Goal: Find specific page/section: Find specific page/section

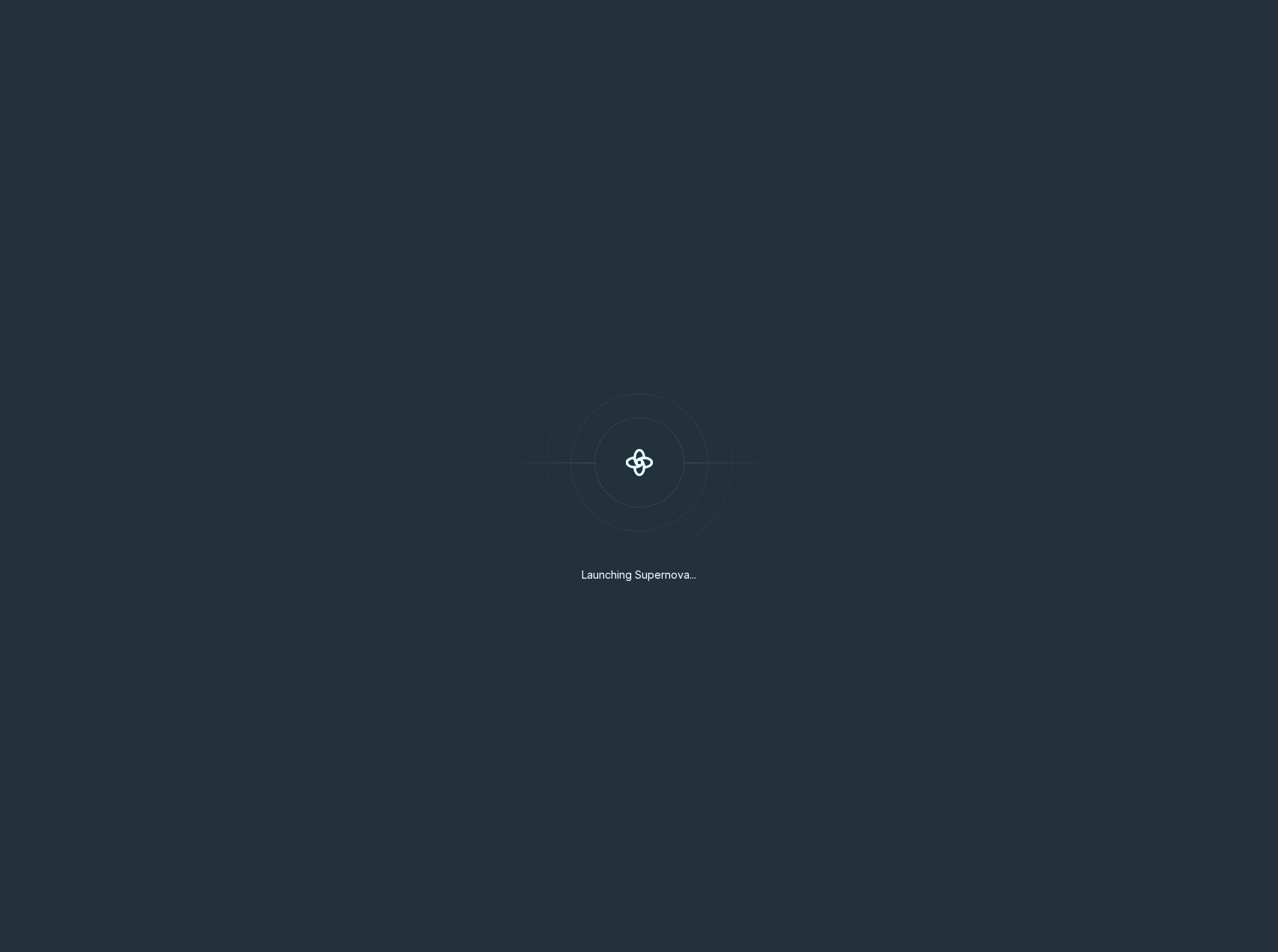
click at [601, 192] on div "Launching Supernova..." at bounding box center [639, 476] width 1278 height 952
click at [572, 276] on div "Launching Supernova..." at bounding box center [639, 476] width 1278 height 952
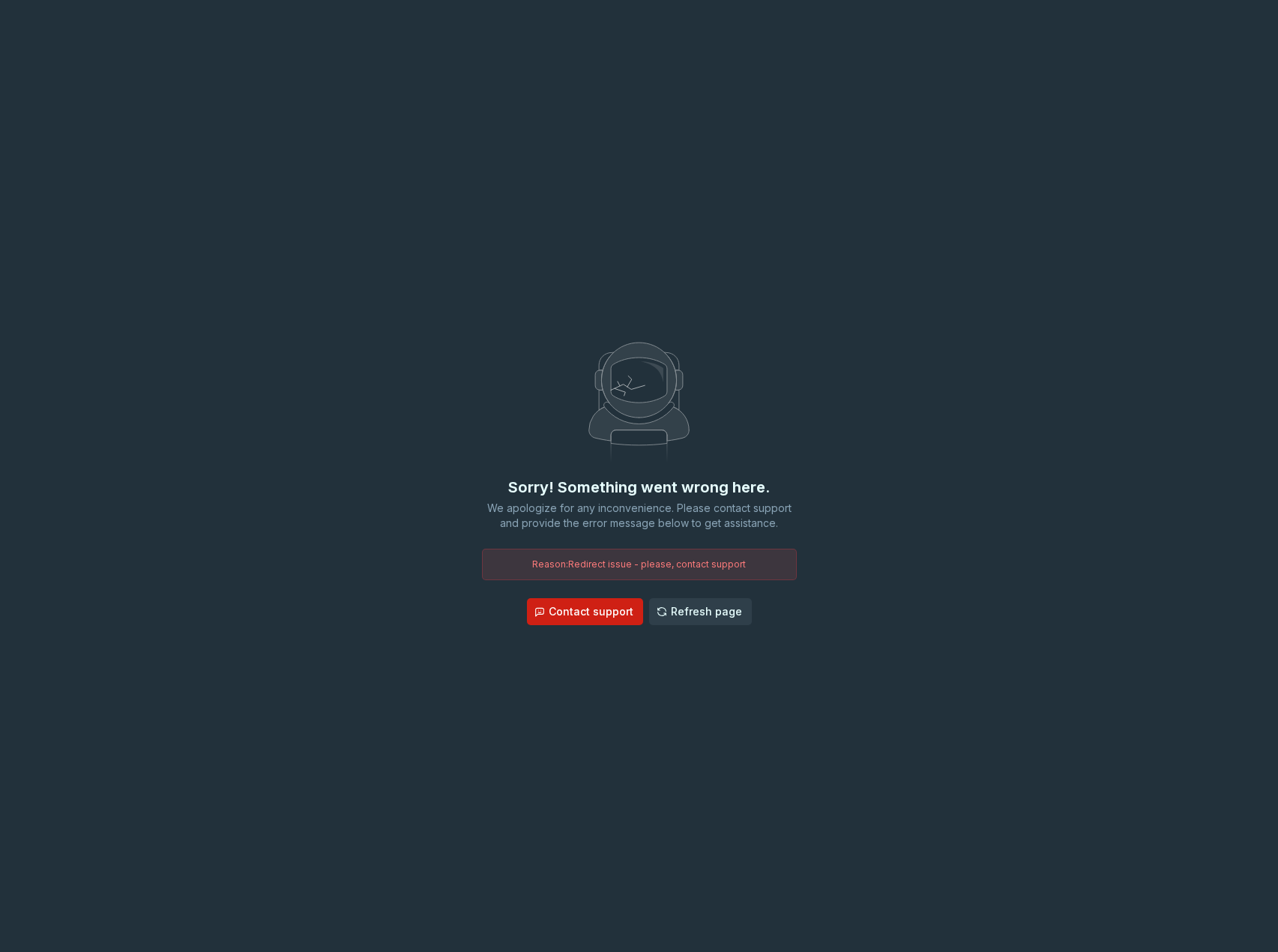
click at [678, 604] on span "Refresh page" at bounding box center [706, 611] width 71 height 15
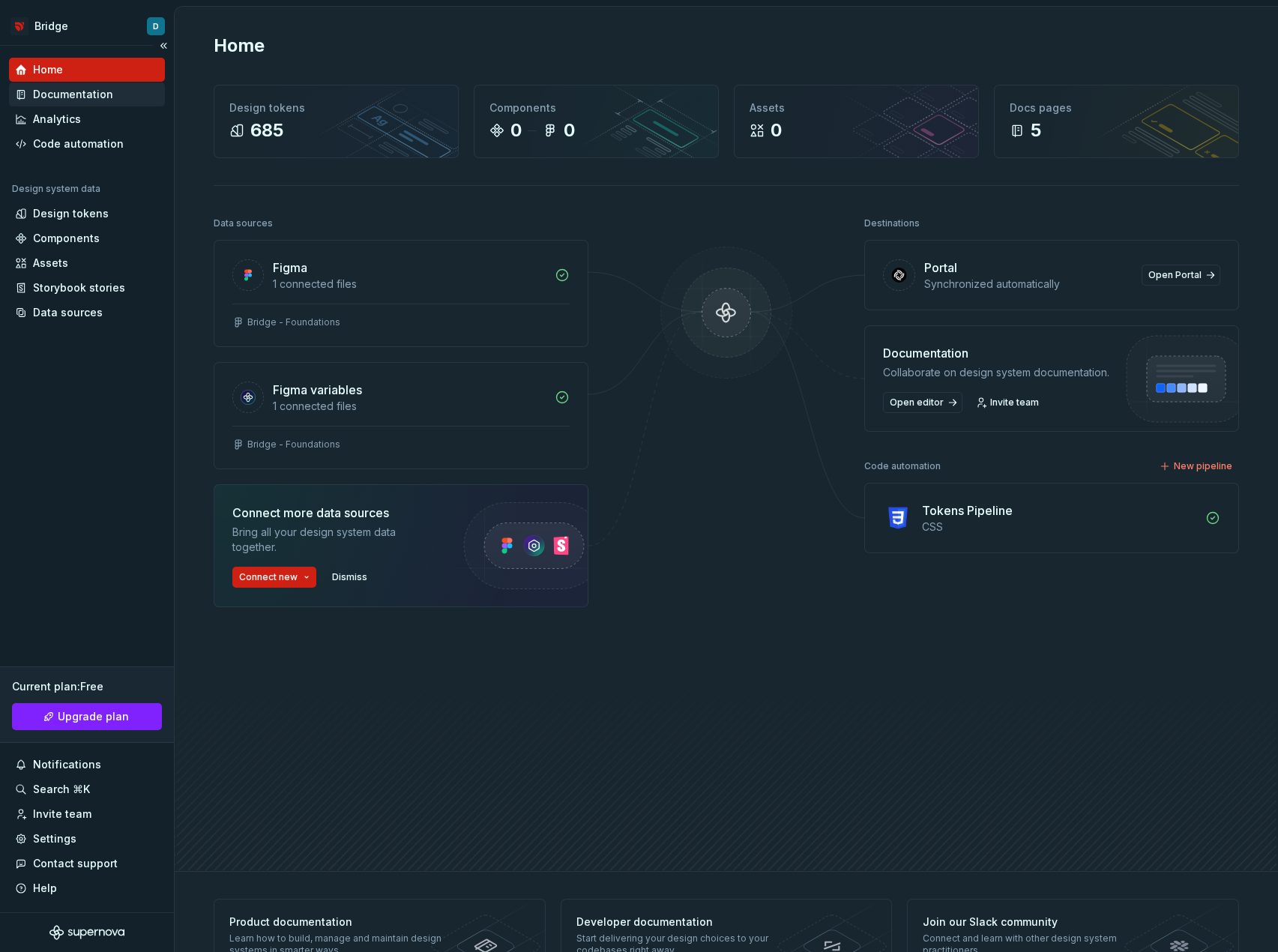
click at [78, 103] on div "Documentation" at bounding box center [86, 94] width 156 height 24
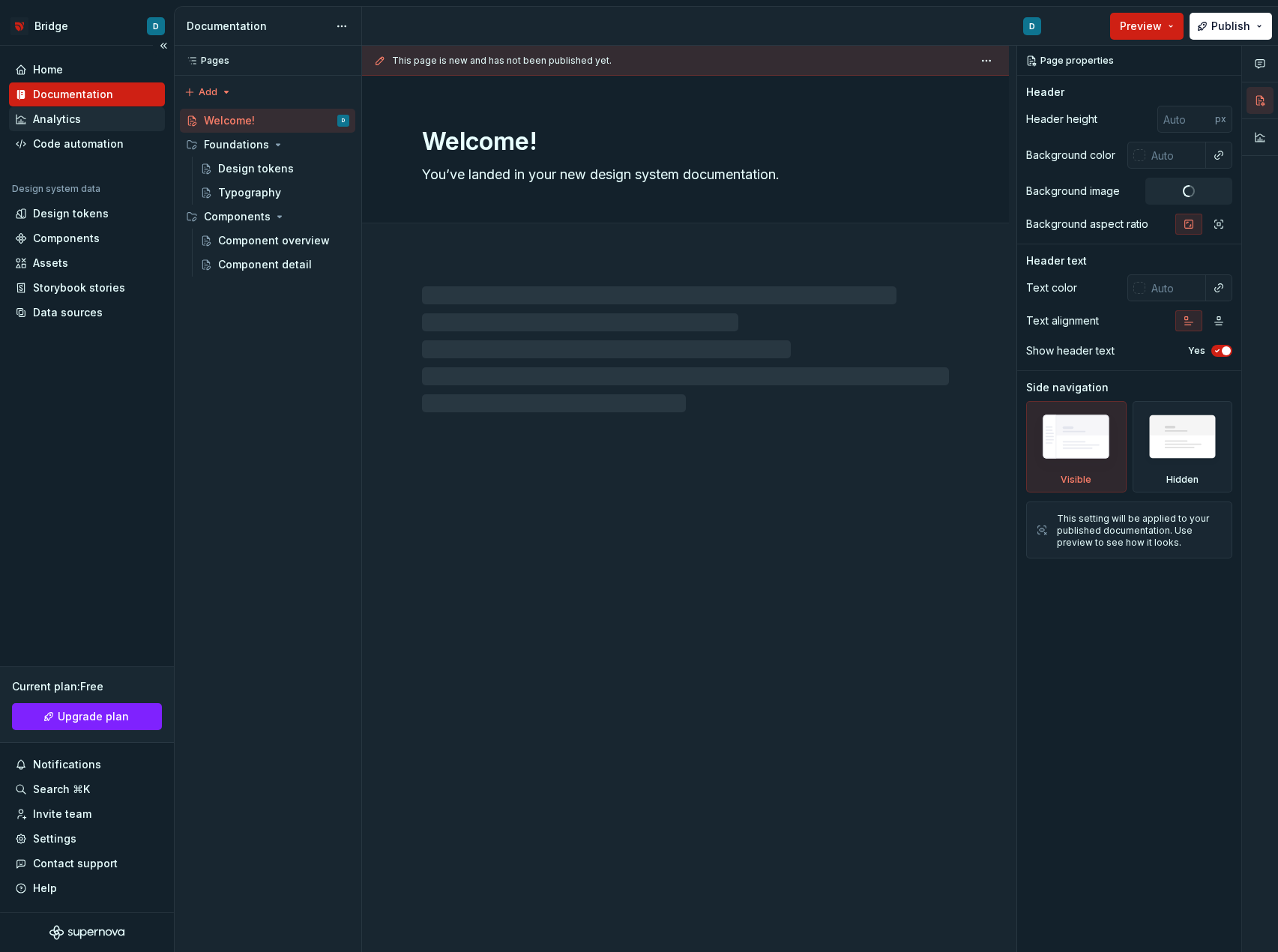
click at [70, 122] on div "Analytics" at bounding box center [56, 119] width 48 height 15
type textarea "*"
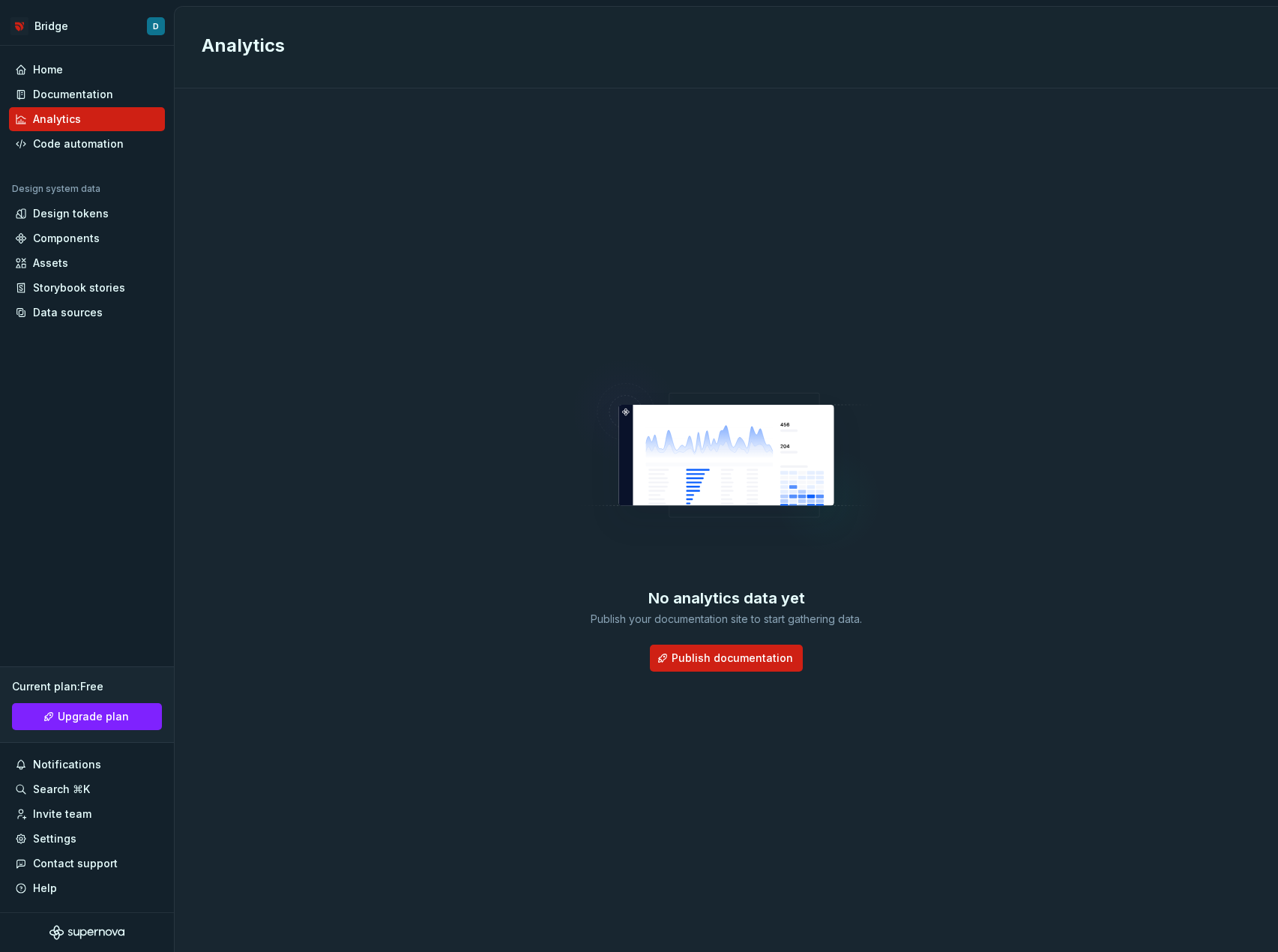
click at [590, 233] on div "No analytics data yet Publish your documentation site to start gathering data. …" at bounding box center [727, 505] width 1049 height 780
